Goal: Use online tool/utility: Utilize a website feature to perform a specific function

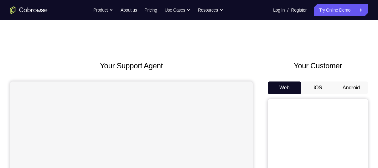
click at [357, 87] on button "Android" at bounding box center [352, 87] width 34 height 13
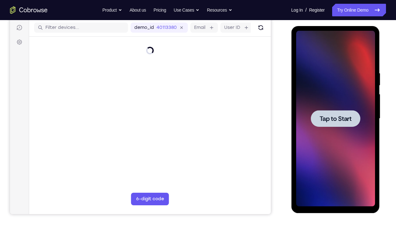
drag, startPoint x: 660, startPoint y: 98, endPoint x: 337, endPoint y: 117, distance: 323.5
click at [337, 117] on span "Tap to Start" at bounding box center [335, 118] width 32 height 6
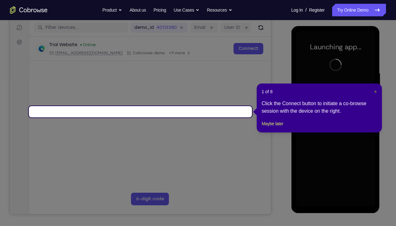
click at [375, 92] on span "×" at bounding box center [375, 91] width 3 height 5
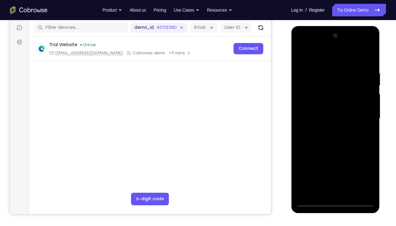
click at [335, 168] on div at bounding box center [335, 118] width 79 height 175
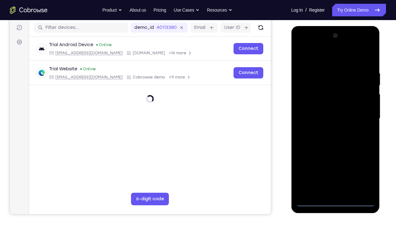
click at [335, 168] on div at bounding box center [335, 118] width 79 height 175
click at [363, 168] on div at bounding box center [335, 118] width 79 height 175
click at [345, 56] on div at bounding box center [335, 118] width 79 height 175
click at [362, 45] on div at bounding box center [335, 118] width 79 height 175
click at [312, 59] on div at bounding box center [335, 118] width 79 height 175
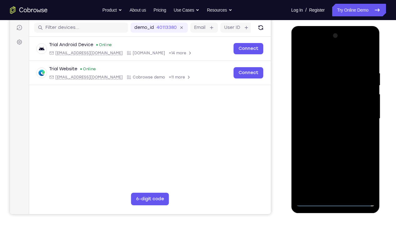
click at [362, 46] on div at bounding box center [335, 118] width 79 height 175
click at [308, 44] on div at bounding box center [335, 118] width 79 height 175
click at [325, 84] on div at bounding box center [335, 118] width 79 height 175
drag, startPoint x: 324, startPoint y: 128, endPoint x: 337, endPoint y: 78, distance: 51.8
click at [337, 78] on div at bounding box center [335, 118] width 79 height 175
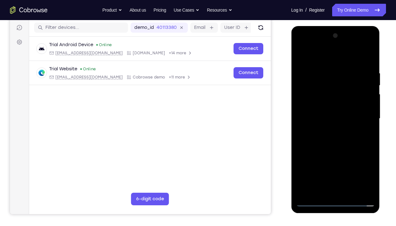
drag, startPoint x: 337, startPoint y: 118, endPoint x: 345, endPoint y: 49, distance: 70.0
click at [345, 49] on div at bounding box center [335, 118] width 79 height 175
drag, startPoint x: 336, startPoint y: 151, endPoint x: 341, endPoint y: 82, distance: 68.8
click at [341, 82] on div at bounding box center [335, 118] width 79 height 175
drag, startPoint x: 336, startPoint y: 137, endPoint x: 344, endPoint y: 62, distance: 75.5
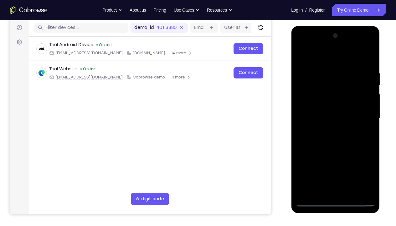
click at [344, 62] on div at bounding box center [335, 118] width 79 height 175
drag, startPoint x: 334, startPoint y: 130, endPoint x: 337, endPoint y: 70, distance: 60.5
click at [337, 70] on div at bounding box center [335, 118] width 79 height 175
drag, startPoint x: 333, startPoint y: 123, endPoint x: 329, endPoint y: 65, distance: 58.1
click at [329, 65] on div at bounding box center [335, 118] width 79 height 175
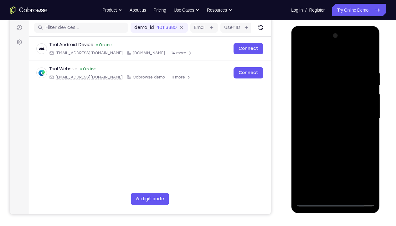
click at [326, 168] on div at bounding box center [335, 118] width 79 height 175
click at [312, 168] on div at bounding box center [335, 118] width 79 height 175
click at [313, 168] on div at bounding box center [335, 118] width 79 height 175
click at [306, 168] on div at bounding box center [335, 118] width 79 height 175
click at [314, 168] on div at bounding box center [335, 118] width 79 height 175
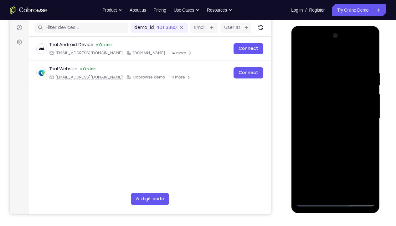
click at [306, 150] on div at bounding box center [335, 118] width 79 height 175
click at [312, 168] on div at bounding box center [335, 118] width 79 height 175
click at [343, 168] on div at bounding box center [335, 118] width 79 height 175
click at [311, 168] on div at bounding box center [335, 118] width 79 height 175
click at [305, 152] on div at bounding box center [335, 118] width 79 height 175
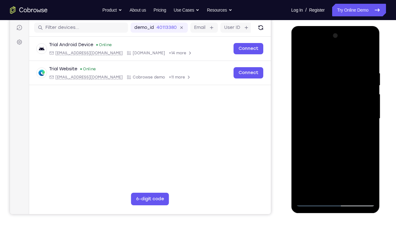
click at [322, 138] on div at bounding box center [335, 118] width 79 height 175
click at [312, 84] on div at bounding box center [335, 118] width 79 height 175
click at [310, 86] on div at bounding box center [335, 118] width 79 height 175
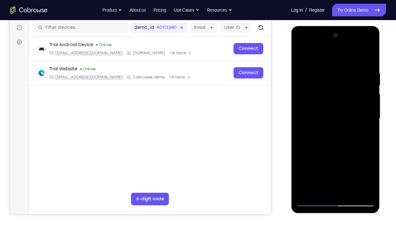
click at [310, 86] on div at bounding box center [335, 118] width 79 height 175
click at [311, 86] on div at bounding box center [335, 118] width 79 height 175
drag, startPoint x: 327, startPoint y: 91, endPoint x: 374, endPoint y: 86, distance: 47.5
click at [374, 86] on div at bounding box center [335, 118] width 79 height 175
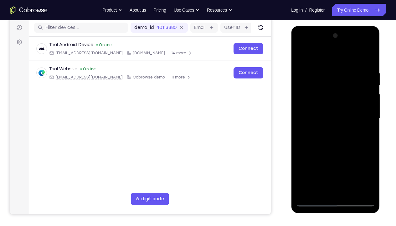
click at [337, 73] on div at bounding box center [335, 118] width 79 height 175
click at [363, 46] on div at bounding box center [335, 118] width 79 height 175
click at [313, 55] on div at bounding box center [335, 118] width 79 height 175
click at [363, 120] on div at bounding box center [335, 118] width 79 height 175
click at [342, 168] on div at bounding box center [335, 118] width 79 height 175
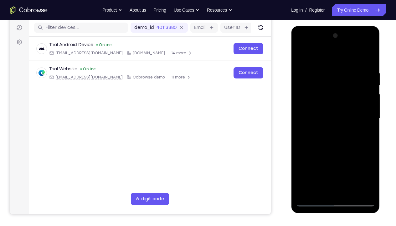
click at [334, 113] on div at bounding box center [335, 118] width 79 height 175
click at [337, 103] on div at bounding box center [335, 118] width 79 height 175
click at [331, 117] on div at bounding box center [335, 118] width 79 height 175
click at [338, 139] on div at bounding box center [335, 118] width 79 height 175
click at [369, 168] on div at bounding box center [335, 118] width 79 height 175
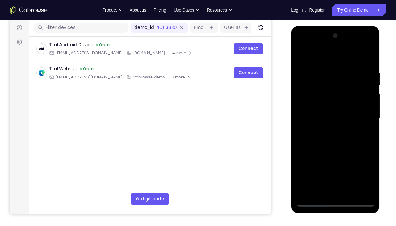
click at [356, 147] on div at bounding box center [335, 118] width 79 height 175
click at [320, 168] on div at bounding box center [335, 118] width 79 height 175
click at [331, 55] on div at bounding box center [335, 118] width 79 height 175
click at [319, 75] on div at bounding box center [335, 118] width 79 height 175
click at [349, 75] on div at bounding box center [335, 118] width 79 height 175
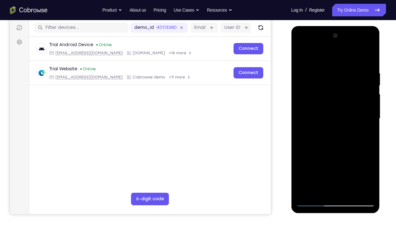
click at [305, 168] on div at bounding box center [335, 118] width 79 height 175
click at [352, 168] on div at bounding box center [335, 118] width 79 height 175
click at [334, 151] on div at bounding box center [335, 118] width 79 height 175
click at [333, 63] on div at bounding box center [335, 118] width 79 height 175
click at [330, 83] on div at bounding box center [335, 118] width 79 height 175
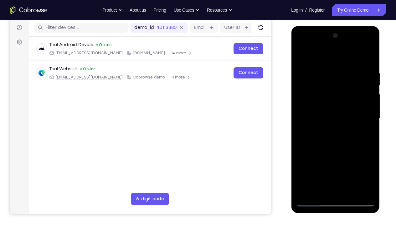
click at [325, 168] on div at bounding box center [335, 118] width 79 height 175
click at [301, 57] on div at bounding box center [335, 118] width 79 height 175
click at [323, 61] on div at bounding box center [335, 118] width 79 height 175
click at [326, 94] on div at bounding box center [335, 118] width 79 height 175
click at [324, 168] on div at bounding box center [335, 118] width 79 height 175
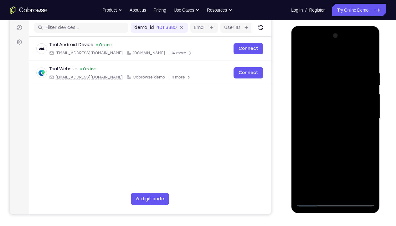
click at [333, 145] on div at bounding box center [335, 118] width 79 height 175
click at [366, 133] on div at bounding box center [335, 118] width 79 height 175
click at [325, 55] on div at bounding box center [335, 118] width 79 height 175
click at [362, 46] on div at bounding box center [335, 118] width 79 height 175
click at [319, 58] on div at bounding box center [335, 118] width 79 height 175
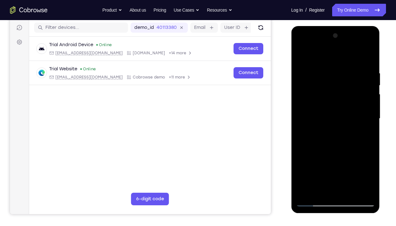
click at [302, 168] on div at bounding box center [335, 118] width 79 height 175
click at [304, 168] on div at bounding box center [335, 118] width 79 height 175
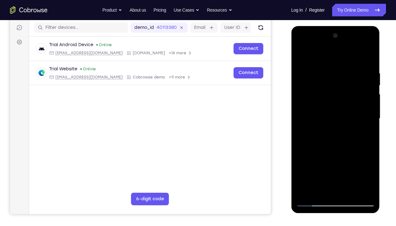
click at [362, 46] on div at bounding box center [335, 118] width 79 height 175
click at [326, 68] on div at bounding box center [335, 118] width 79 height 175
click at [325, 126] on div at bounding box center [335, 118] width 79 height 175
click at [313, 168] on div at bounding box center [335, 118] width 79 height 175
click at [344, 168] on div at bounding box center [335, 118] width 79 height 175
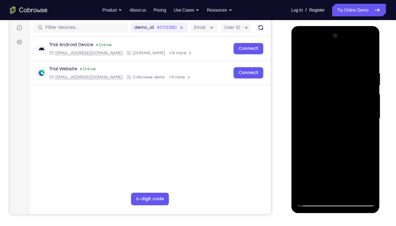
click at [316, 168] on div at bounding box center [335, 118] width 79 height 175
click at [312, 168] on div at bounding box center [335, 118] width 79 height 175
click at [323, 146] on div at bounding box center [335, 118] width 79 height 175
click at [315, 168] on div at bounding box center [335, 118] width 79 height 175
click at [314, 168] on div at bounding box center [335, 118] width 79 height 175
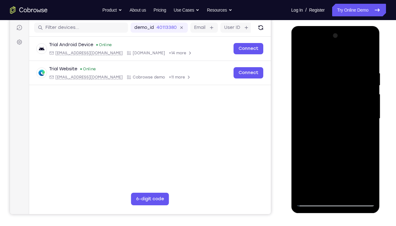
click at [327, 168] on div at bounding box center [335, 118] width 79 height 175
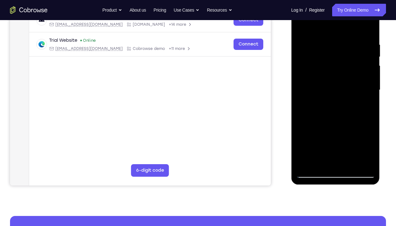
drag, startPoint x: 336, startPoint y: 138, endPoint x: 341, endPoint y: 82, distance: 56.6
click at [341, 82] on div at bounding box center [335, 89] width 79 height 175
click at [339, 131] on div at bounding box center [335, 89] width 79 height 175
click at [313, 168] on div at bounding box center [335, 89] width 79 height 175
click at [324, 151] on div at bounding box center [335, 89] width 79 height 175
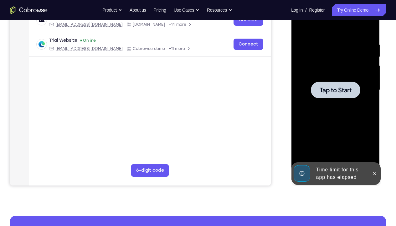
click at [329, 78] on div at bounding box center [335, 89] width 79 height 175
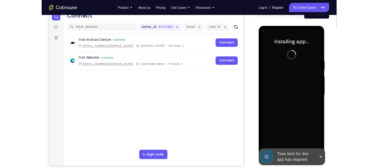
scroll to position [69, 0]
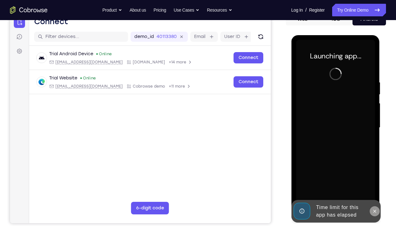
click at [373, 168] on icon at bounding box center [374, 210] width 5 height 5
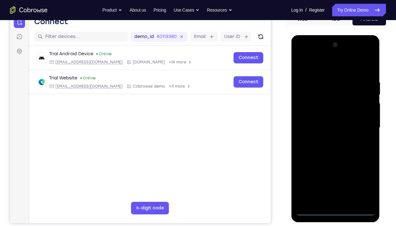
click at [337, 168] on div at bounding box center [335, 127] width 79 height 175
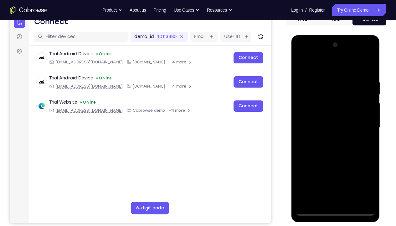
click at [366, 168] on div at bounding box center [335, 127] width 79 height 175
click at [330, 69] on div at bounding box center [335, 127] width 79 height 175
click at [335, 92] on div at bounding box center [335, 127] width 79 height 175
click at [337, 123] on div at bounding box center [335, 127] width 79 height 175
drag, startPoint x: 338, startPoint y: 123, endPoint x: 340, endPoint y: 84, distance: 39.8
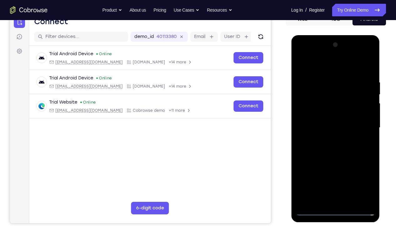
click at [340, 84] on div at bounding box center [335, 127] width 79 height 175
click at [313, 168] on div at bounding box center [335, 127] width 79 height 175
drag, startPoint x: 338, startPoint y: 168, endPoint x: 344, endPoint y: 94, distance: 74.8
click at [344, 94] on div at bounding box center [335, 127] width 79 height 175
drag, startPoint x: 339, startPoint y: 148, endPoint x: 327, endPoint y: 85, distance: 64.0
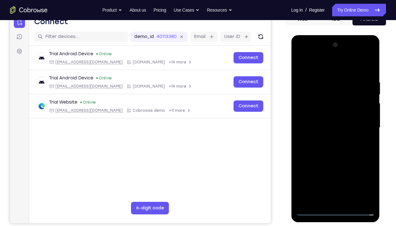
click at [327, 85] on div at bounding box center [335, 127] width 79 height 175
drag, startPoint x: 327, startPoint y: 85, endPoint x: 328, endPoint y: 45, distance: 40.4
click at [328, 45] on div at bounding box center [335, 127] width 79 height 175
drag, startPoint x: 322, startPoint y: 152, endPoint x: 323, endPoint y: 79, distance: 72.7
click at [323, 79] on div at bounding box center [335, 127] width 79 height 175
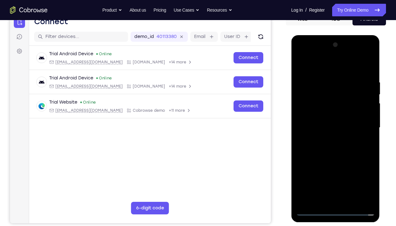
drag, startPoint x: 320, startPoint y: 156, endPoint x: 310, endPoint y: 83, distance: 73.4
click at [310, 83] on div at bounding box center [335, 127] width 79 height 175
drag, startPoint x: 318, startPoint y: 179, endPoint x: 314, endPoint y: 138, distance: 40.9
click at [314, 138] on div at bounding box center [335, 127] width 79 height 175
click at [319, 168] on div at bounding box center [335, 127] width 79 height 175
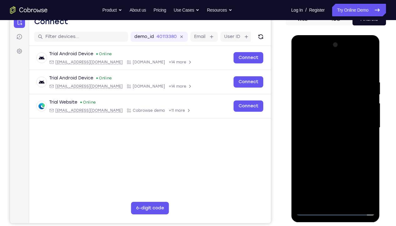
click at [311, 168] on div at bounding box center [335, 128] width 89 height 187
click at [313, 168] on div at bounding box center [335, 127] width 79 height 175
drag, startPoint x: 343, startPoint y: 161, endPoint x: 345, endPoint y: 130, distance: 31.4
click at [345, 130] on div at bounding box center [335, 127] width 79 height 175
click at [329, 146] on div at bounding box center [335, 127] width 79 height 175
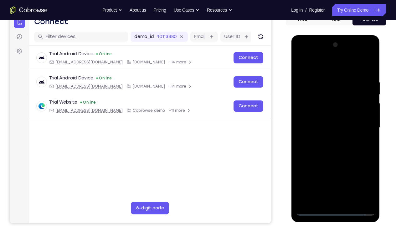
click at [315, 168] on div at bounding box center [335, 127] width 79 height 175
click at [326, 111] on div at bounding box center [335, 127] width 79 height 175
click at [313, 168] on div at bounding box center [335, 127] width 79 height 175
click at [324, 168] on div at bounding box center [335, 127] width 79 height 175
click at [314, 168] on div at bounding box center [335, 127] width 79 height 175
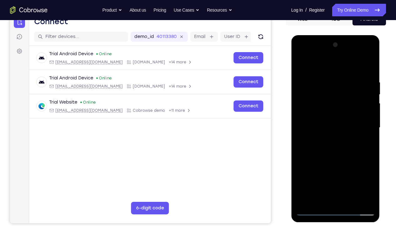
click at [305, 159] on div at bounding box center [335, 127] width 79 height 175
click at [312, 168] on div at bounding box center [335, 127] width 79 height 175
click at [334, 95] on div at bounding box center [335, 127] width 79 height 175
click at [346, 94] on div at bounding box center [335, 127] width 79 height 175
click at [347, 91] on div at bounding box center [335, 127] width 79 height 175
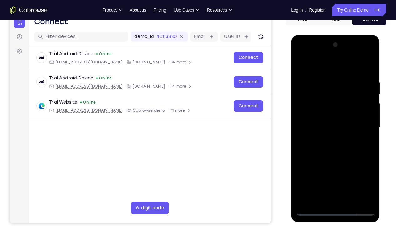
click at [311, 168] on div at bounding box center [335, 127] width 79 height 175
click at [345, 168] on div at bounding box center [335, 127] width 79 height 175
click at [341, 93] on div at bounding box center [335, 127] width 79 height 175
click at [313, 168] on div at bounding box center [335, 127] width 79 height 175
click at [345, 168] on div at bounding box center [335, 127] width 79 height 175
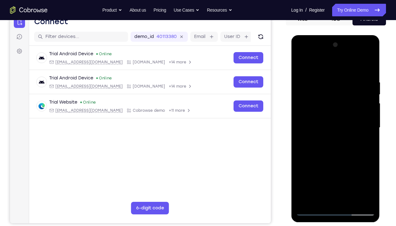
click at [313, 168] on div at bounding box center [335, 127] width 79 height 175
click at [305, 159] on div at bounding box center [335, 127] width 79 height 175
click at [335, 94] on div at bounding box center [335, 127] width 79 height 175
click at [335, 95] on div at bounding box center [335, 127] width 79 height 175
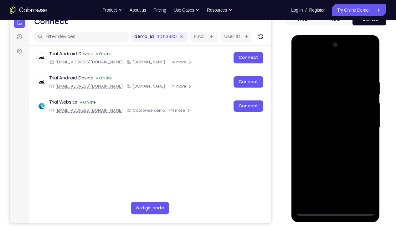
click at [335, 95] on div at bounding box center [335, 127] width 79 height 175
click at [332, 94] on div at bounding box center [335, 127] width 79 height 175
click at [318, 95] on div at bounding box center [335, 127] width 79 height 175
click at [313, 168] on div at bounding box center [335, 127] width 79 height 175
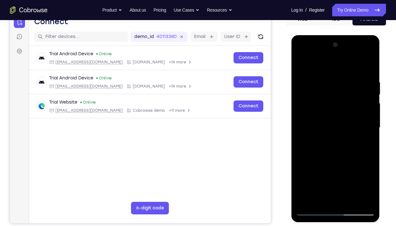
click at [313, 168] on div at bounding box center [335, 127] width 79 height 175
click at [337, 168] on div at bounding box center [335, 127] width 79 height 175
click at [322, 91] on div at bounding box center [335, 127] width 79 height 175
click at [322, 94] on div at bounding box center [335, 127] width 79 height 175
click at [328, 94] on div at bounding box center [335, 127] width 79 height 175
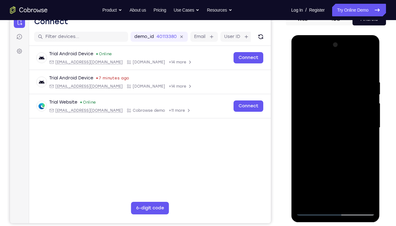
click at [321, 94] on div at bounding box center [335, 127] width 79 height 175
drag, startPoint x: 326, startPoint y: 99, endPoint x: 371, endPoint y: 94, distance: 44.8
click at [371, 94] on div at bounding box center [335, 127] width 79 height 175
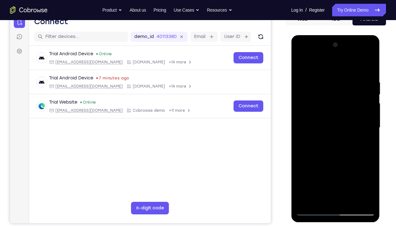
drag, startPoint x: 325, startPoint y: 101, endPoint x: 377, endPoint y: 96, distance: 51.9
click at [377, 96] on div at bounding box center [335, 128] width 89 height 187
click at [341, 82] on div at bounding box center [335, 127] width 79 height 175
click at [362, 54] on div at bounding box center [335, 127] width 79 height 175
click at [311, 53] on div at bounding box center [335, 127] width 79 height 175
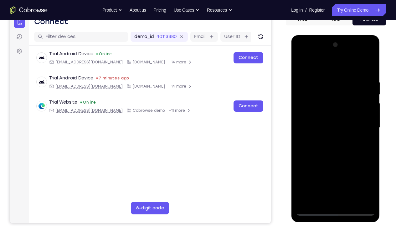
click at [360, 121] on div at bounding box center [335, 127] width 79 height 175
click at [330, 138] on div at bounding box center [335, 127] width 79 height 175
click at [338, 118] on div at bounding box center [335, 127] width 79 height 175
click at [335, 114] on div at bounding box center [335, 127] width 79 height 175
click at [333, 126] on div at bounding box center [335, 127] width 79 height 175
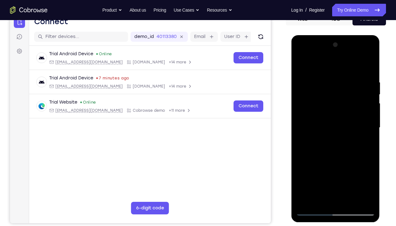
click at [339, 148] on div at bounding box center [335, 127] width 79 height 175
click at [339, 141] on div at bounding box center [335, 127] width 79 height 175
click at [345, 136] on div at bounding box center [335, 127] width 79 height 175
click at [339, 156] on div at bounding box center [335, 127] width 79 height 175
click at [351, 168] on div at bounding box center [335, 127] width 79 height 175
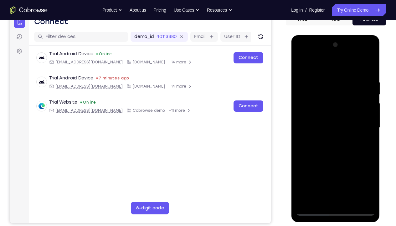
click at [337, 158] on div at bounding box center [335, 127] width 79 height 175
click at [333, 120] on div at bounding box center [335, 127] width 79 height 175
click at [327, 168] on div at bounding box center [335, 127] width 79 height 175
click at [337, 155] on div at bounding box center [335, 127] width 79 height 175
click at [366, 143] on div at bounding box center [335, 127] width 79 height 175
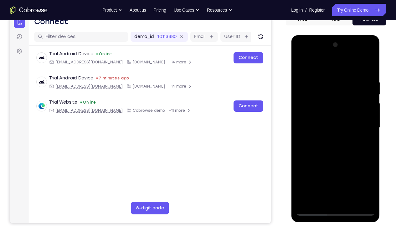
click at [302, 67] on div at bounding box center [335, 127] width 79 height 175
click at [325, 82] on div at bounding box center [335, 127] width 79 height 175
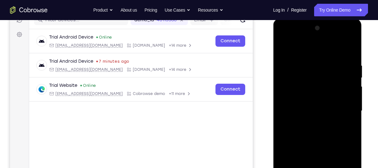
scroll to position [94, 0]
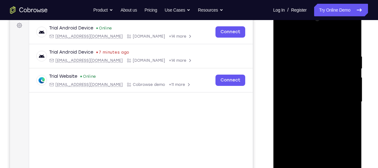
click at [288, 109] on div at bounding box center [317, 101] width 79 height 175
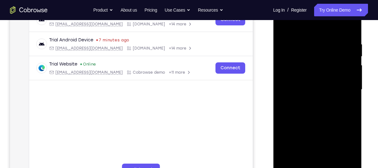
scroll to position [108, 0]
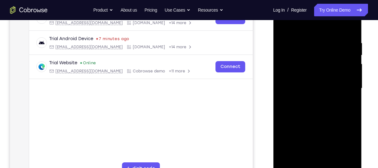
click at [348, 101] on div at bounding box center [317, 88] width 79 height 175
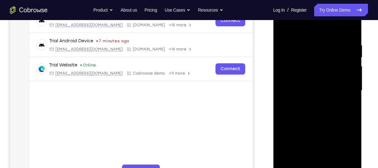
click at [342, 162] on div at bounding box center [317, 90] width 79 height 175
click at [345, 98] on div at bounding box center [317, 90] width 79 height 175
click at [350, 29] on div at bounding box center [317, 90] width 79 height 175
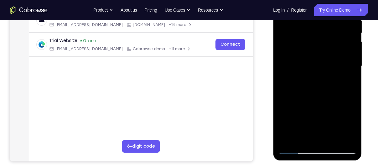
scroll to position [131, 0]
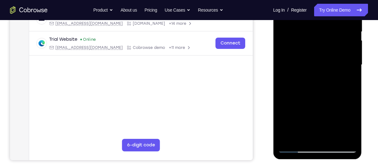
click at [306, 140] on div at bounding box center [317, 64] width 79 height 175
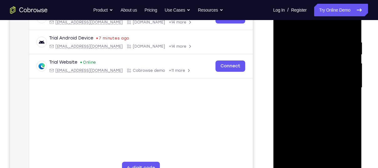
scroll to position [108, 0]
click at [285, 45] on div at bounding box center [317, 87] width 79 height 175
click at [351, 90] on div at bounding box center [317, 87] width 79 height 175
click at [302, 159] on div at bounding box center [317, 87] width 79 height 175
click at [303, 24] on div at bounding box center [317, 87] width 79 height 175
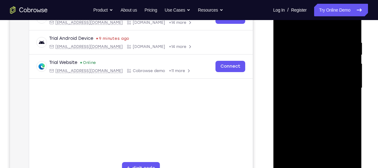
click at [305, 36] on div at bounding box center [317, 87] width 79 height 175
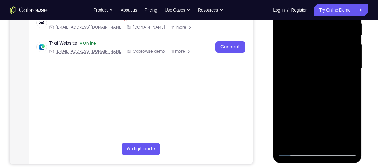
click at [302, 139] on div at bounding box center [317, 68] width 79 height 175
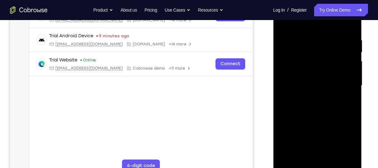
scroll to position [102, 0]
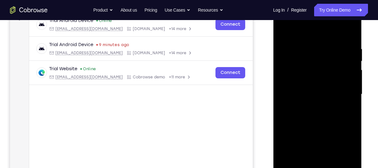
click at [314, 31] on div at bounding box center [317, 94] width 79 height 175
click at [298, 63] on div at bounding box center [317, 94] width 79 height 175
click at [322, 79] on div at bounding box center [317, 94] width 79 height 175
click at [293, 49] on div at bounding box center [317, 94] width 79 height 175
click at [344, 80] on div at bounding box center [317, 94] width 79 height 175
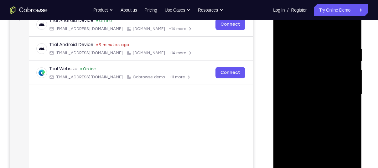
click at [323, 40] on div at bounding box center [317, 94] width 79 height 175
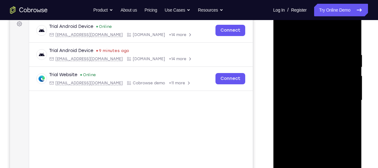
scroll to position [96, 0]
click at [290, 109] on div at bounding box center [317, 100] width 79 height 175
drag, startPoint x: 309, startPoint y: 81, endPoint x: 310, endPoint y: 143, distance: 61.4
click at [310, 143] on div at bounding box center [317, 100] width 79 height 175
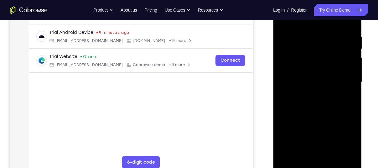
scroll to position [112, 0]
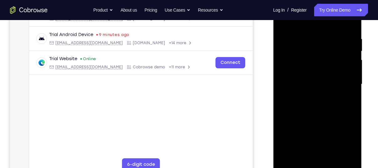
click at [302, 158] on div at bounding box center [317, 84] width 79 height 175
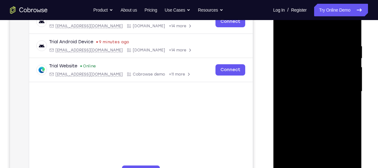
click at [306, 32] on div at bounding box center [317, 91] width 79 height 175
drag, startPoint x: 300, startPoint y: 99, endPoint x: 304, endPoint y: 61, distance: 37.8
click at [304, 61] on div at bounding box center [317, 91] width 79 height 175
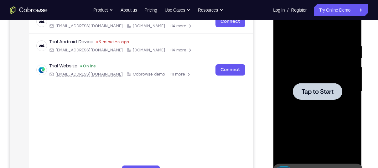
click at [309, 91] on span "Tap to Start" at bounding box center [317, 91] width 32 height 6
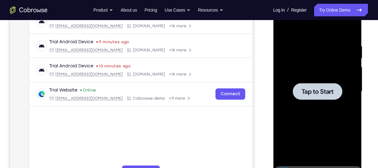
click at [305, 80] on div at bounding box center [317, 91] width 79 height 175
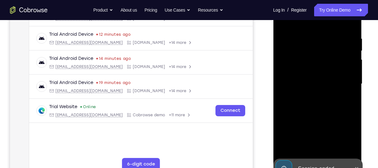
scroll to position [150, 0]
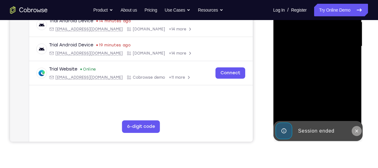
click at [355, 132] on icon at bounding box center [356, 130] width 5 height 5
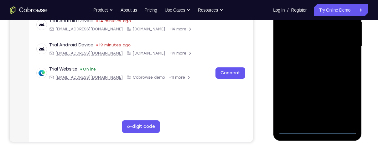
click at [315, 128] on div at bounding box center [317, 46] width 79 height 175
click at [344, 98] on div at bounding box center [317, 46] width 79 height 175
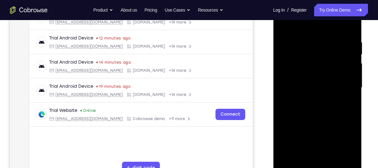
scroll to position [108, 0]
click at [299, 27] on div at bounding box center [317, 87] width 79 height 175
click at [348, 87] on div at bounding box center [317, 87] width 79 height 175
click at [325, 163] on div at bounding box center [317, 87] width 79 height 175
click at [317, 80] on div at bounding box center [317, 87] width 79 height 175
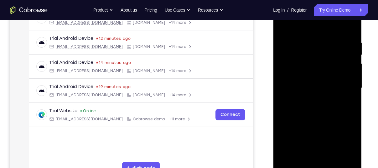
click at [313, 77] on div at bounding box center [317, 87] width 79 height 175
click at [314, 86] on div at bounding box center [317, 87] width 79 height 175
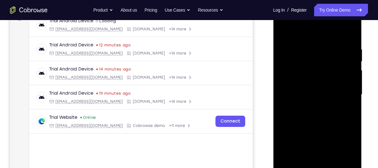
scroll to position [99, 0]
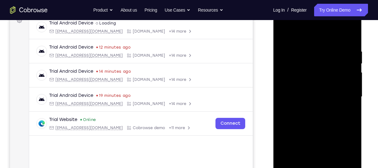
click at [317, 115] on div at bounding box center [317, 96] width 79 height 175
click at [319, 117] on div at bounding box center [317, 96] width 79 height 175
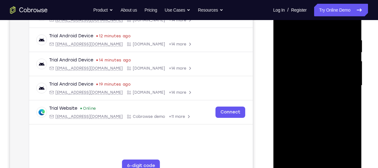
scroll to position [111, 0]
click at [325, 114] on div at bounding box center [317, 84] width 79 height 175
click at [328, 159] on div at bounding box center [317, 84] width 79 height 175
click at [319, 117] on div at bounding box center [317, 84] width 79 height 175
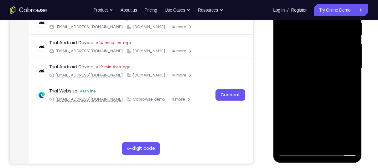
scroll to position [128, 0]
click at [296, 151] on div at bounding box center [317, 67] width 79 height 175
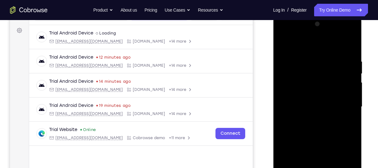
scroll to position [122, 0]
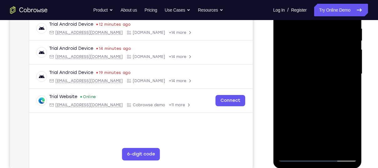
click at [331, 146] on div at bounding box center [317, 73] width 79 height 175
click at [297, 159] on div at bounding box center [317, 73] width 79 height 175
click at [303, 146] on div at bounding box center [317, 73] width 79 height 175
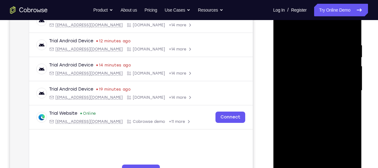
scroll to position [105, 0]
click at [293, 50] on div at bounding box center [317, 90] width 79 height 175
click at [287, 163] on div at bounding box center [317, 90] width 79 height 175
click at [334, 161] on div at bounding box center [317, 90] width 79 height 175
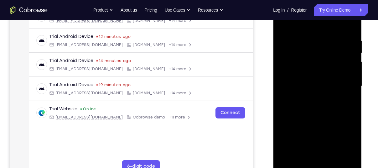
scroll to position [110, 0]
click at [354, 51] on div at bounding box center [317, 85] width 79 height 175
click at [287, 25] on div at bounding box center [317, 85] width 79 height 175
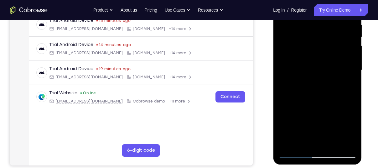
click at [317, 99] on div at bounding box center [317, 69] width 79 height 175
click at [302, 143] on div at bounding box center [317, 69] width 79 height 175
click at [291, 141] on div at bounding box center [317, 69] width 79 height 175
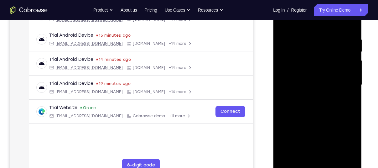
scroll to position [105, 0]
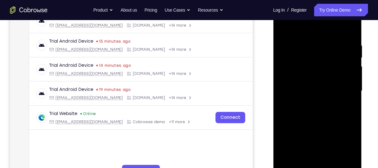
drag, startPoint x: 312, startPoint y: 81, endPoint x: 384, endPoint y: 184, distance: 125.2
click at [362, 168] on html "Online web based iOS Simulators and Android Emulators. Run iPhone, iPad, Mobile…" at bounding box center [317, 92] width 89 height 188
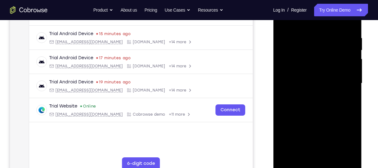
scroll to position [114, 0]
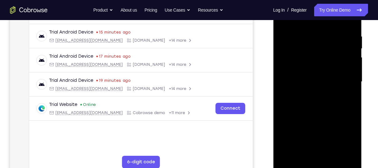
click at [290, 155] on div at bounding box center [317, 81] width 79 height 175
drag, startPoint x: 320, startPoint y: 69, endPoint x: 328, endPoint y: 158, distance: 89.6
click at [328, 158] on div at bounding box center [317, 81] width 79 height 175
click at [307, 34] on div at bounding box center [317, 81] width 79 height 175
click at [349, 22] on div at bounding box center [317, 81] width 79 height 175
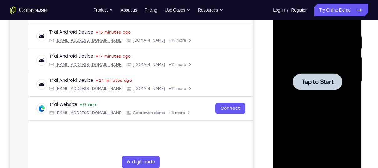
click at [319, 79] on span "Tap to Start" at bounding box center [317, 82] width 32 height 6
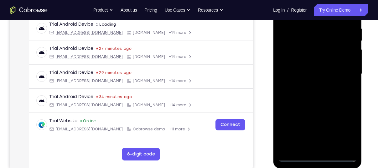
scroll to position [123, 0]
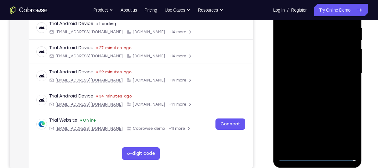
click at [316, 156] on div at bounding box center [317, 73] width 79 height 175
click at [345, 129] on div at bounding box center [317, 73] width 79 height 175
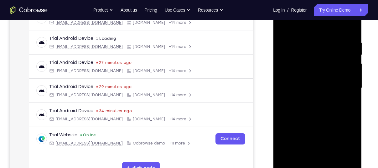
scroll to position [108, 0]
click at [300, 27] on div at bounding box center [317, 88] width 79 height 175
click at [343, 89] on div at bounding box center [317, 88] width 79 height 175
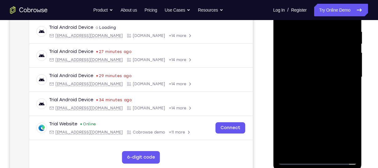
click at [323, 152] on div at bounding box center [317, 76] width 79 height 175
click at [300, 72] on div at bounding box center [317, 76] width 79 height 175
click at [302, 66] on div at bounding box center [317, 76] width 79 height 175
click at [303, 75] on div at bounding box center [317, 76] width 79 height 175
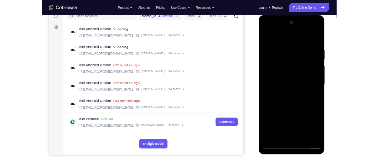
scroll to position [82, 0]
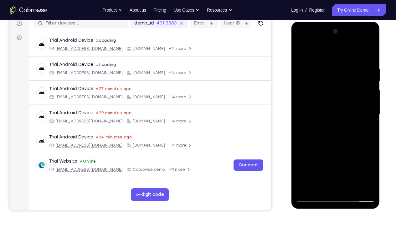
click at [334, 145] on div at bounding box center [335, 113] width 79 height 175
click at [351, 168] on div at bounding box center [335, 113] width 79 height 175
click at [330, 145] on div at bounding box center [335, 113] width 79 height 175
click at [313, 168] on div at bounding box center [335, 113] width 79 height 175
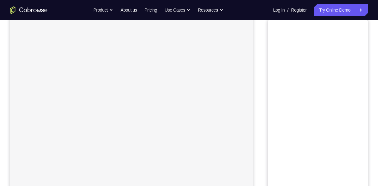
scroll to position [37, 0]
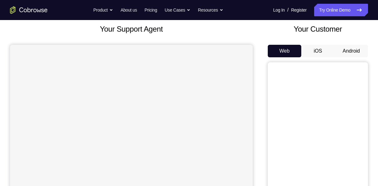
click at [343, 55] on button "Android" at bounding box center [352, 51] width 34 height 13
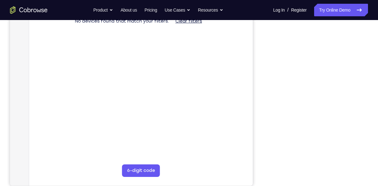
scroll to position [105, 0]
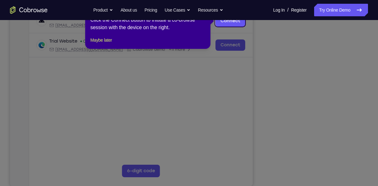
click at [340, 150] on icon at bounding box center [191, 93] width 383 height 186
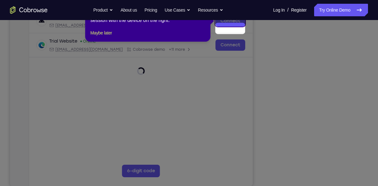
scroll to position [97, 0]
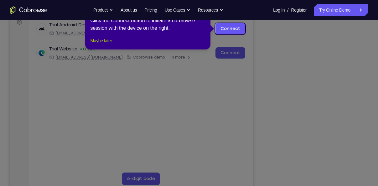
click at [99, 44] on button "Maybe later" at bounding box center [101, 41] width 22 height 8
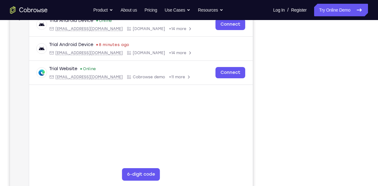
scroll to position [101, 0]
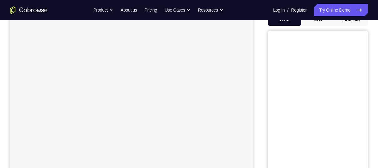
scroll to position [63, 0]
click at [347, 24] on button "Android" at bounding box center [352, 24] width 34 height 13
